Goal: Transaction & Acquisition: Purchase product/service

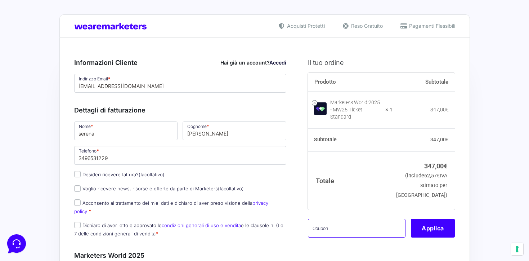
click at [373, 222] on input "text" at bounding box center [357, 228] width 98 height 19
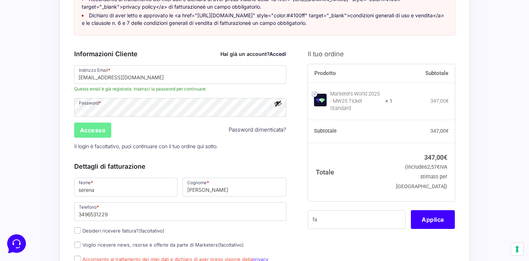
scroll to position [113, 0]
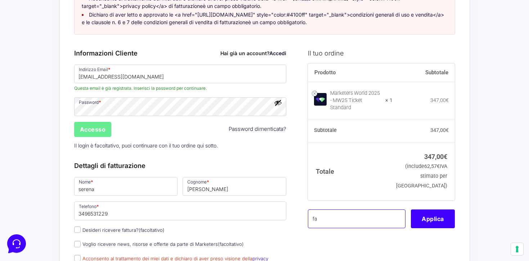
click at [328, 220] on input "fa" at bounding box center [357, 218] width 98 height 19
click at [441, 215] on button "Applica" at bounding box center [433, 218] width 44 height 19
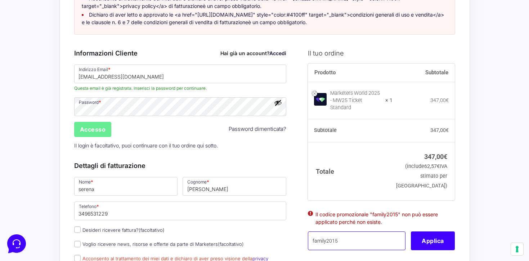
click at [357, 242] on input "family2015" at bounding box center [357, 240] width 98 height 19
paste input "MW25family"
type input "MW25family"
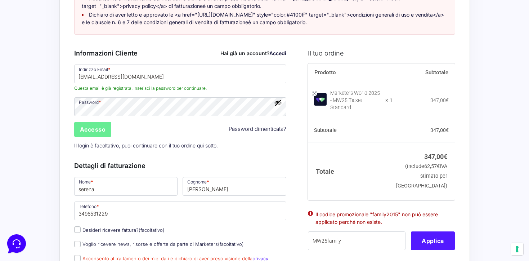
click at [433, 242] on button "Applica" at bounding box center [433, 240] width 44 height 19
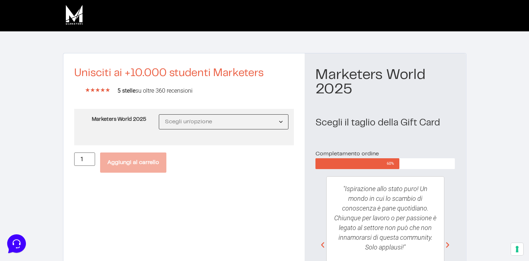
click at [239, 120] on select "Scegli un'opzione MW25 Ticket Standard MW25 Ticket Premium MW25 Ticket Executive" at bounding box center [224, 121] width 130 height 15
click at [159, 114] on select "Scegli un'opzione MW25 Ticket Standard MW25 Ticket Premium MW25 Ticket Executive" at bounding box center [224, 121] width 130 height 15
select select "MW25 Ticket Standard"
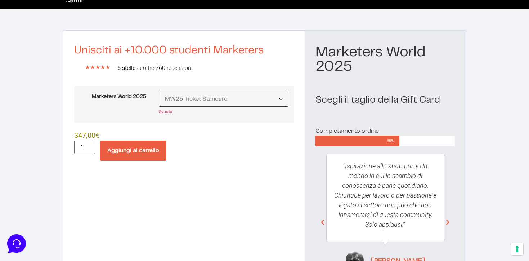
scroll to position [22, 0]
